Goal: Check status: Check status

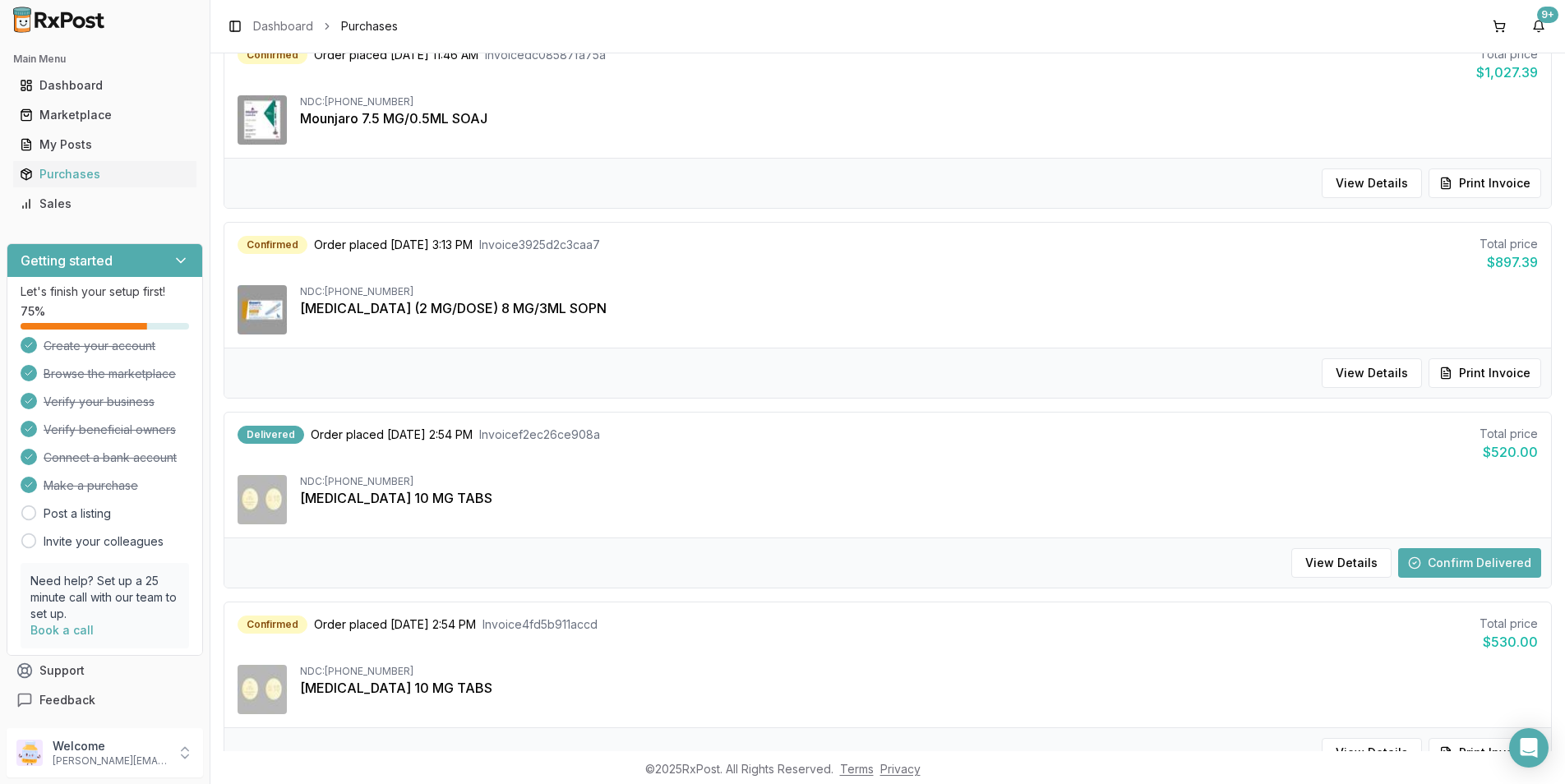
scroll to position [246, 0]
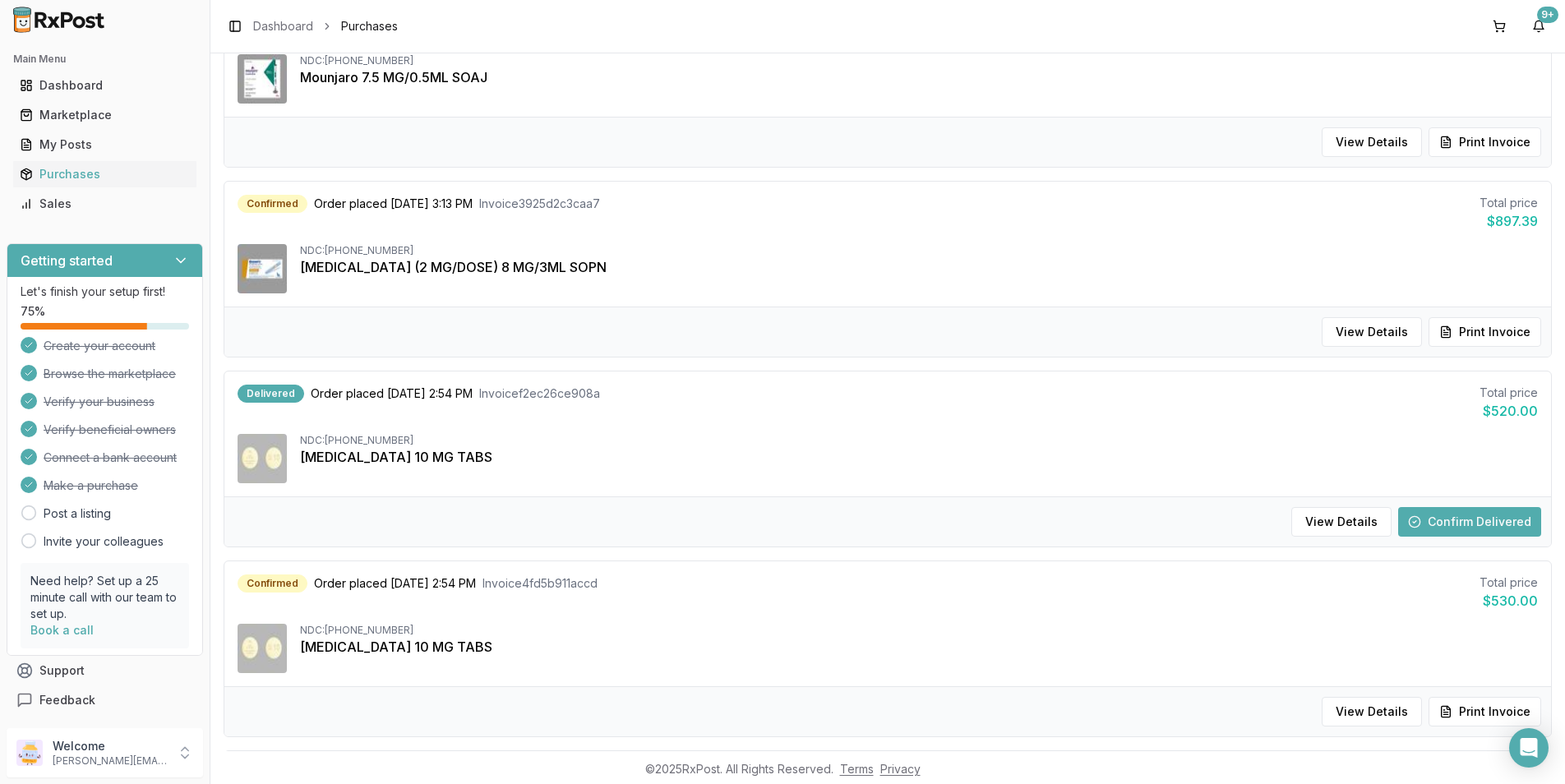
click at [1441, 523] on button "Confirm Delivered" at bounding box center [1470, 522] width 143 height 30
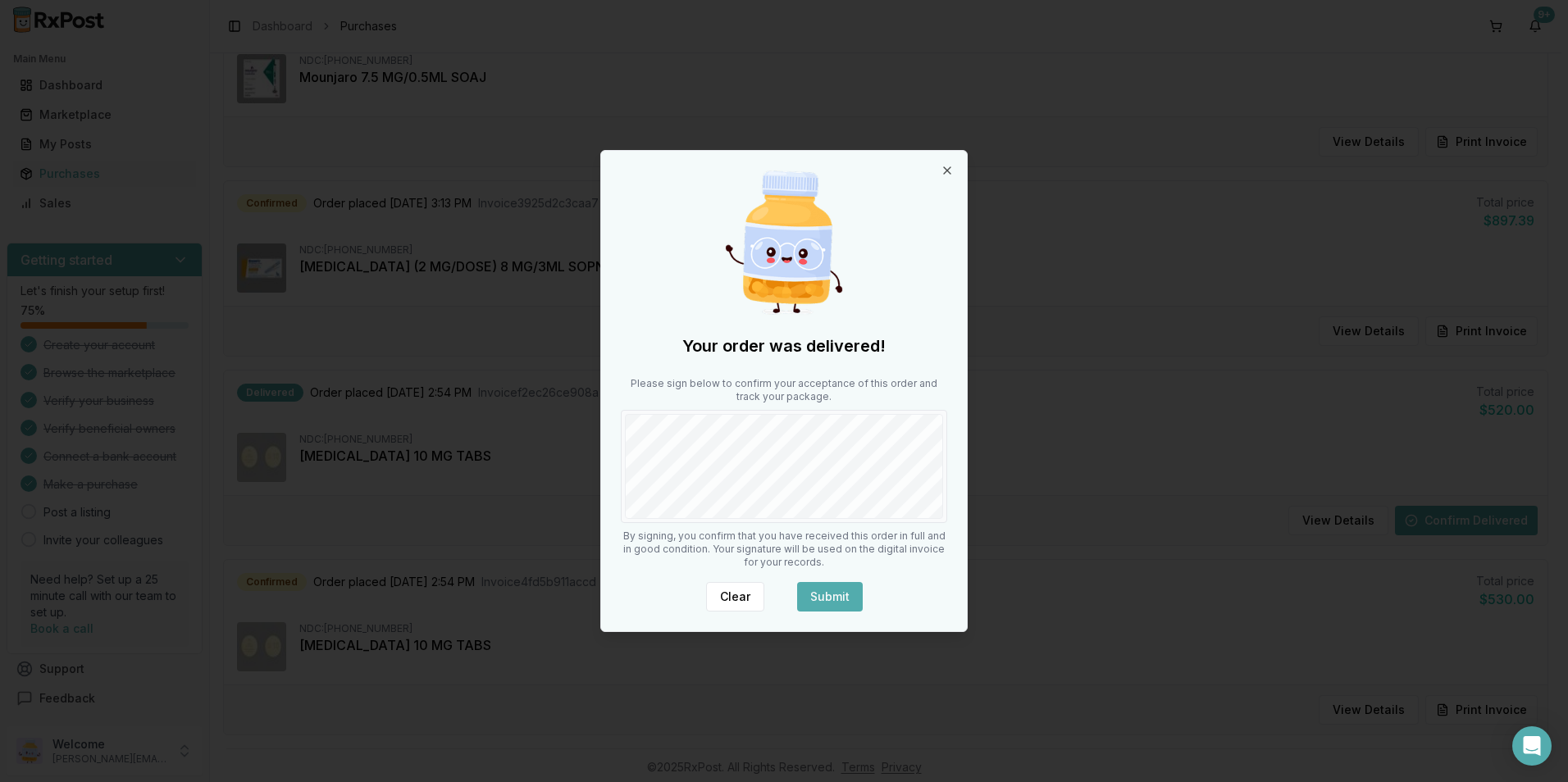
click at [1096, 479] on body "Main Menu Dashboard Marketplace My Posts Purchases Sales Getting started Let's …" at bounding box center [781, 391] width 1561 height 782
click at [842, 592] on button "Submit" at bounding box center [830, 597] width 66 height 30
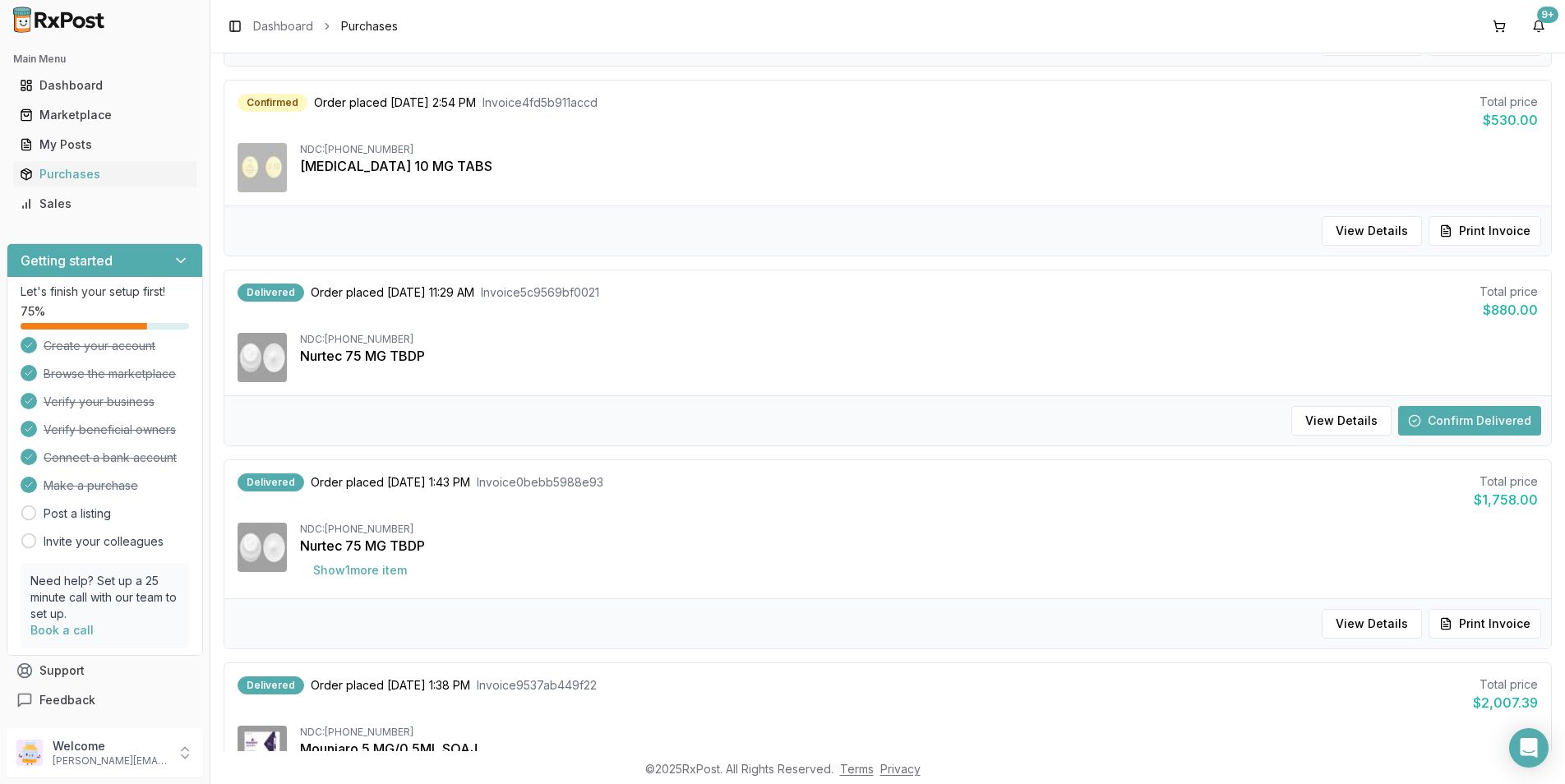
scroll to position [740, 0]
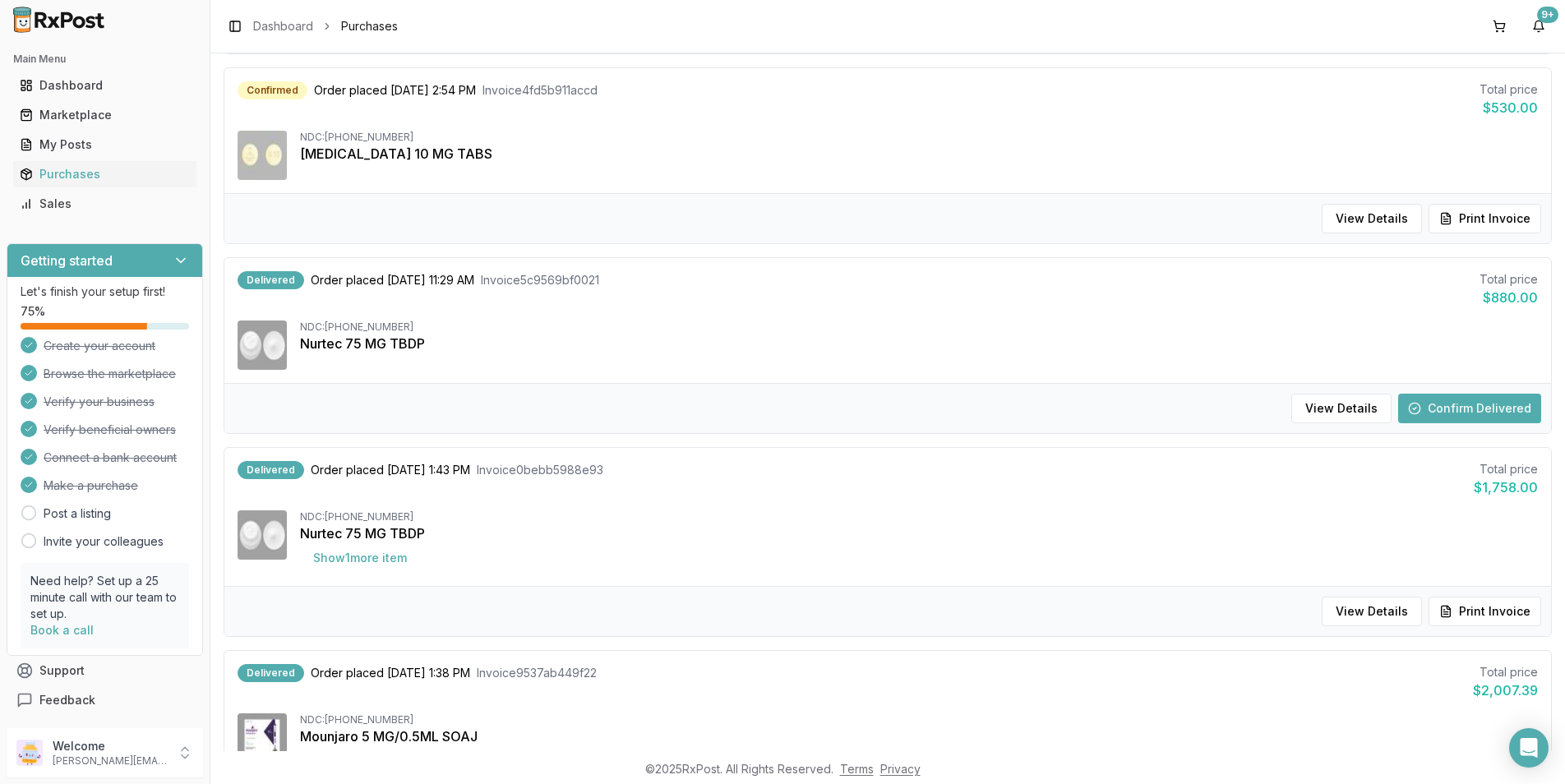
click at [1422, 404] on button "Confirm Delivered" at bounding box center [1470, 408] width 143 height 30
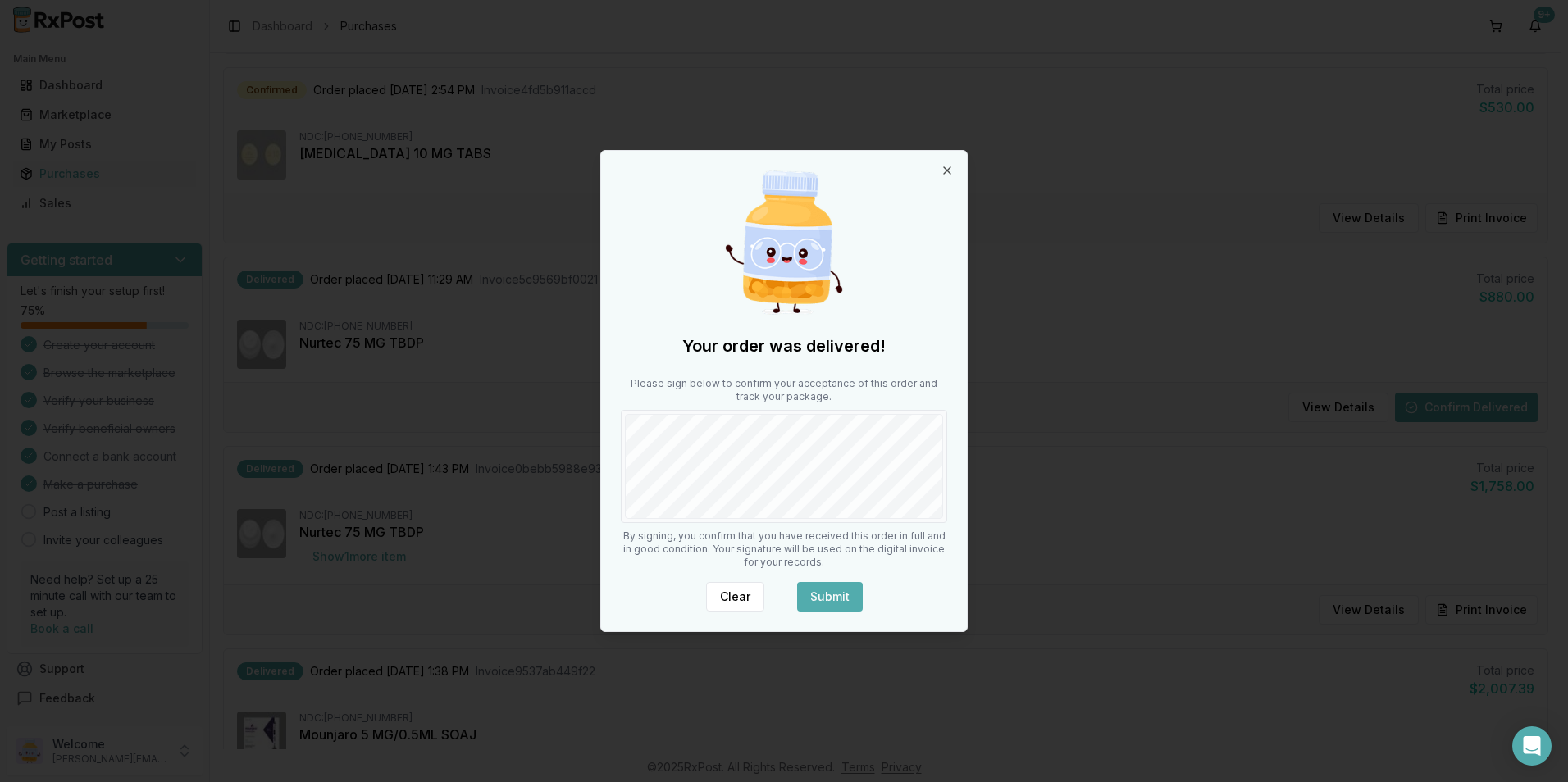
click at [822, 590] on button "Submit" at bounding box center [830, 597] width 66 height 30
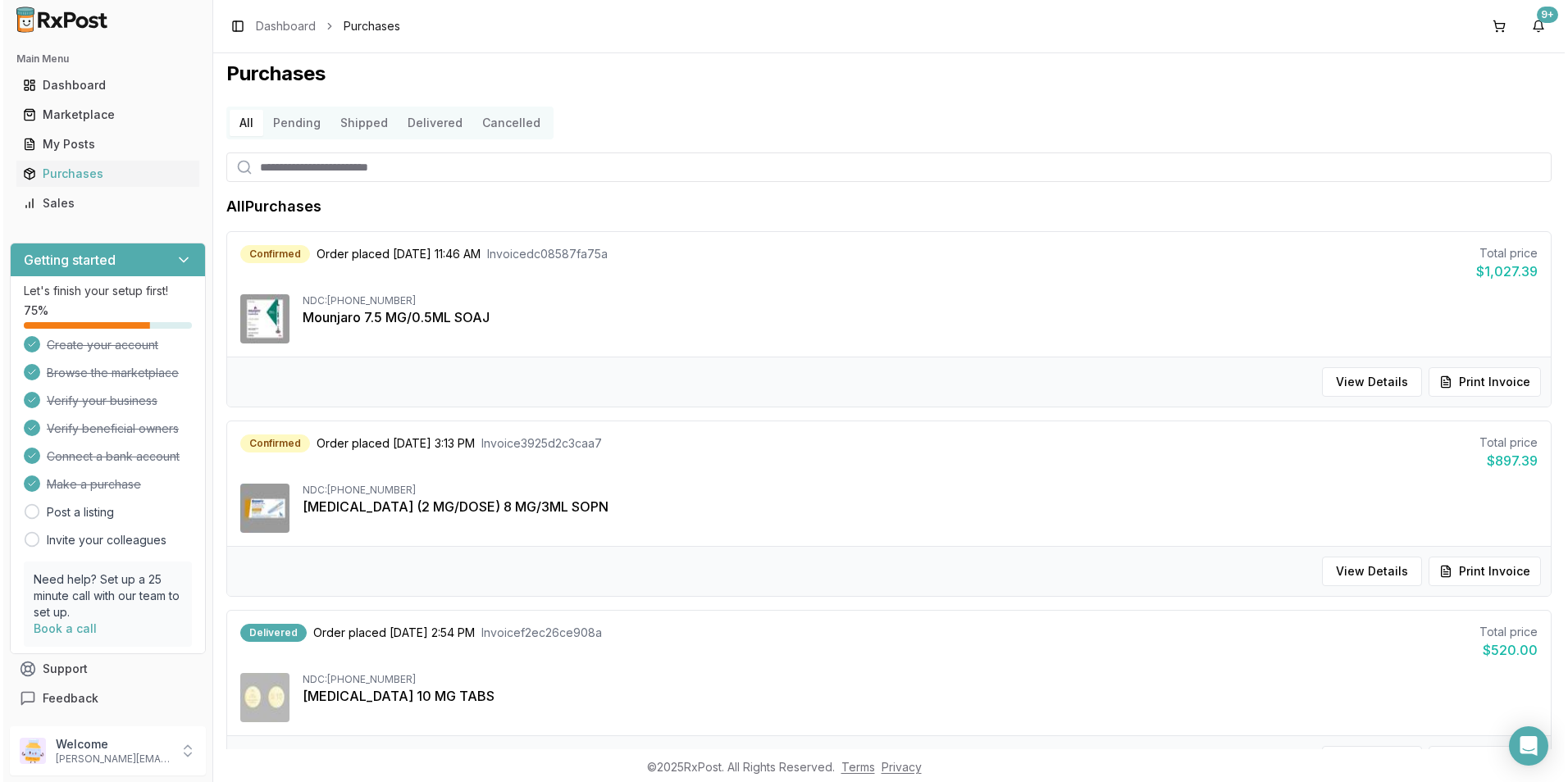
scroll to position [0, 0]
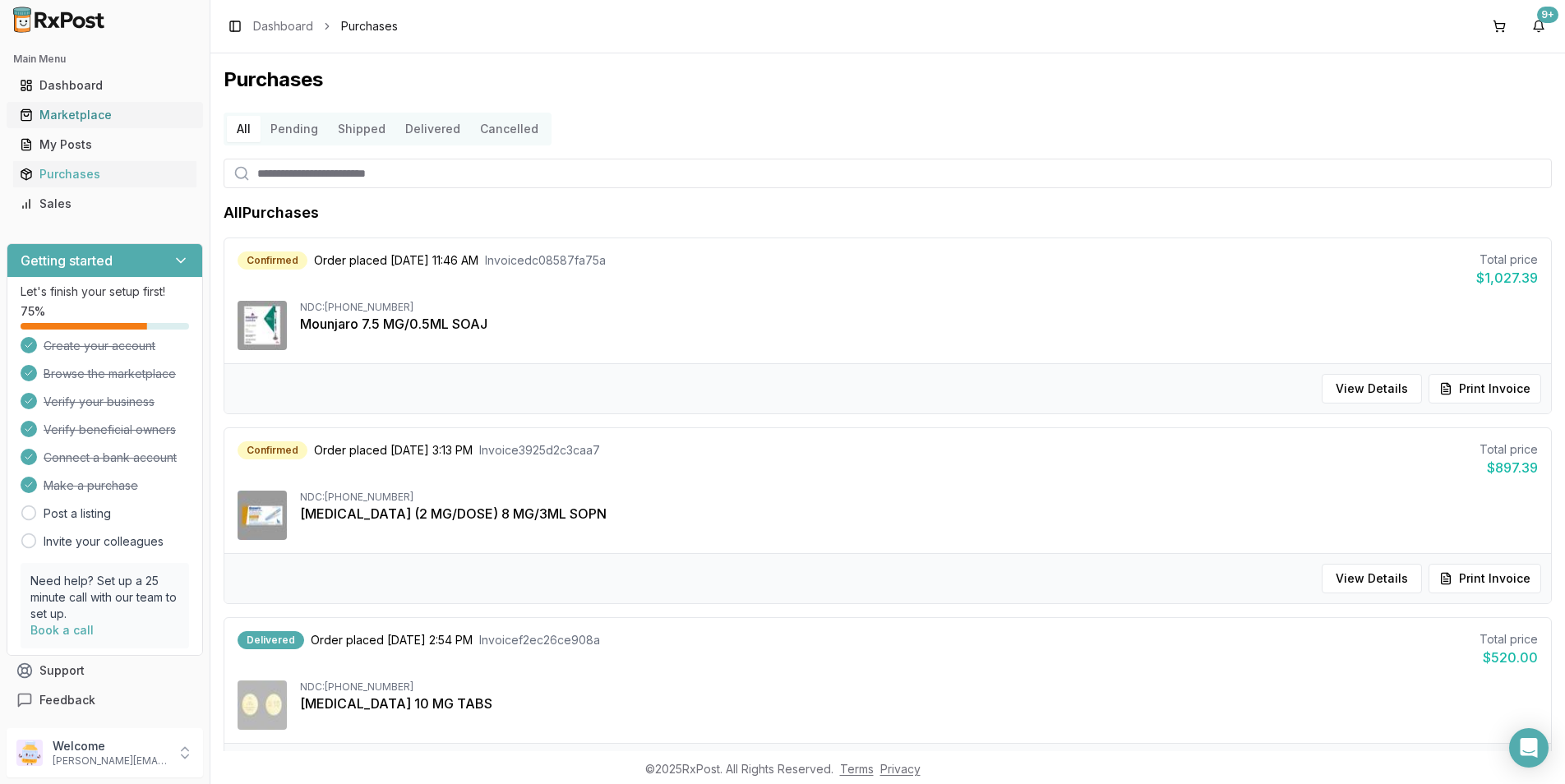
click at [105, 110] on div "Marketplace" at bounding box center [105, 115] width 171 height 16
